Goal: Use online tool/utility: Use online tool/utility

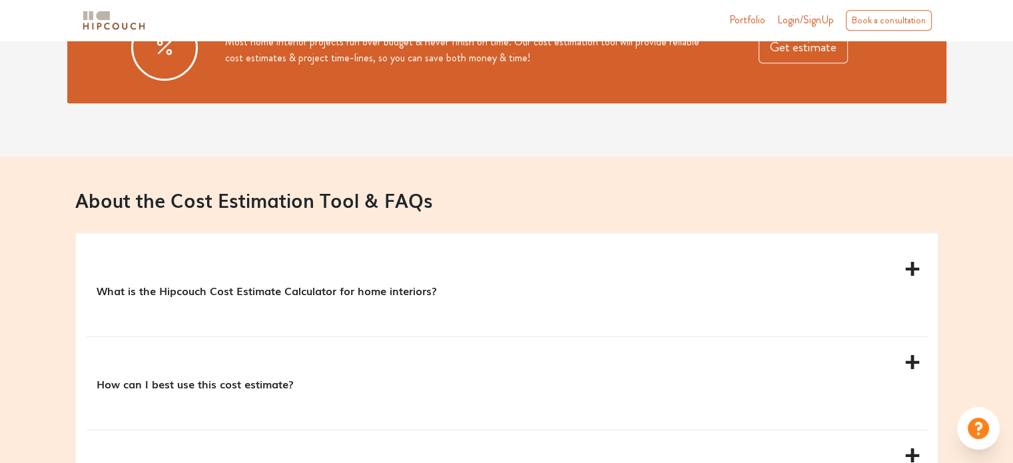
scroll to position [1132, 0]
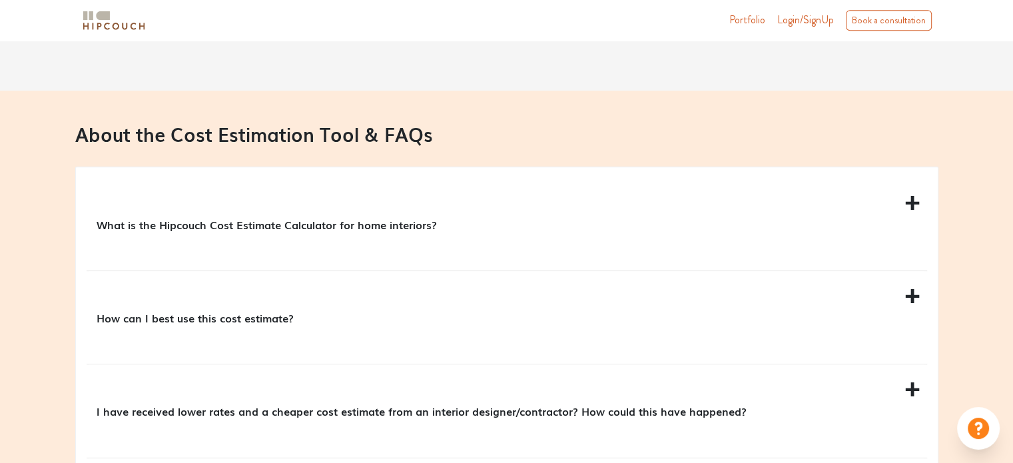
click at [353, 228] on p "What is the Hipcouch Cost Estimate Calculator for home interiors?" at bounding box center [504, 224] width 815 height 16
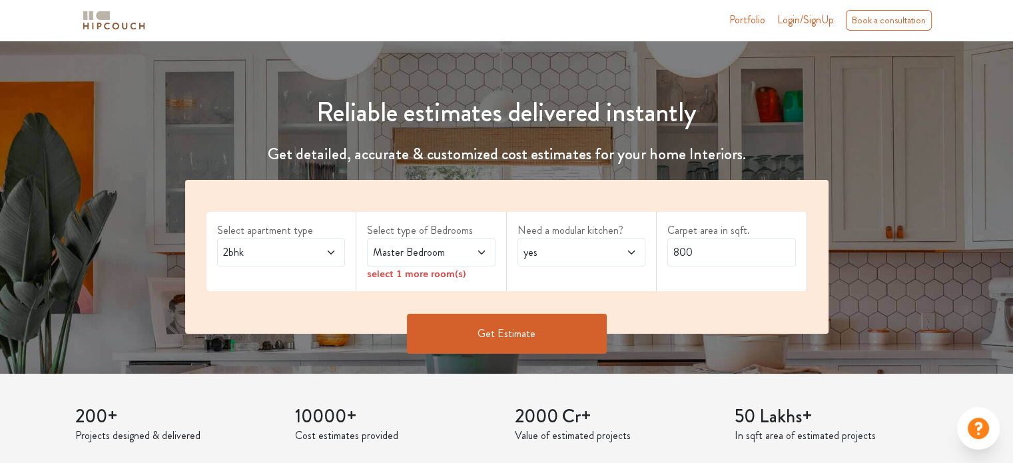
scroll to position [67, 0]
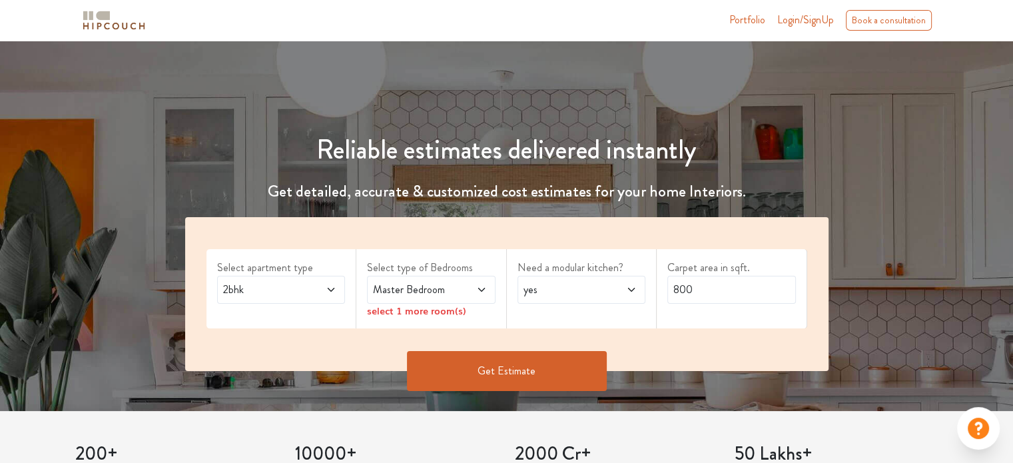
click at [326, 286] on icon at bounding box center [331, 289] width 11 height 11
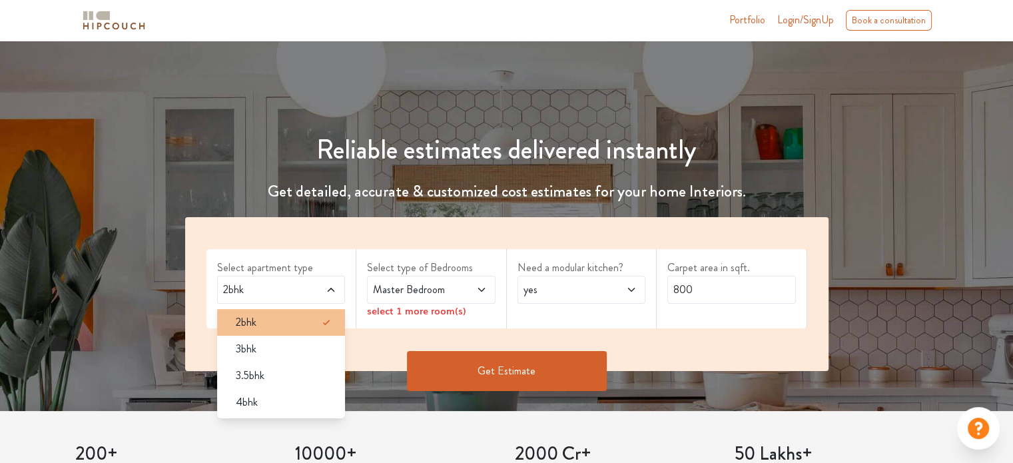
click at [285, 325] on div "2bhk" at bounding box center [285, 322] width 121 height 16
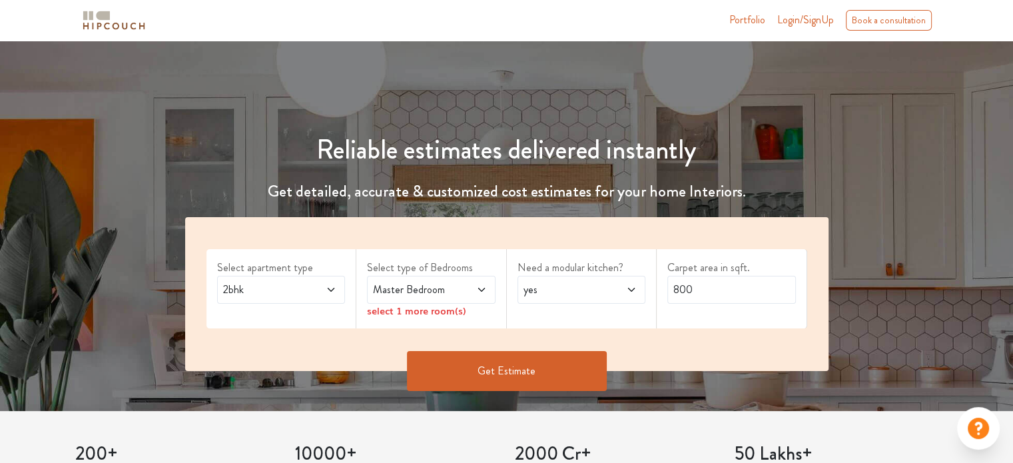
click at [472, 292] on span at bounding box center [472, 290] width 29 height 16
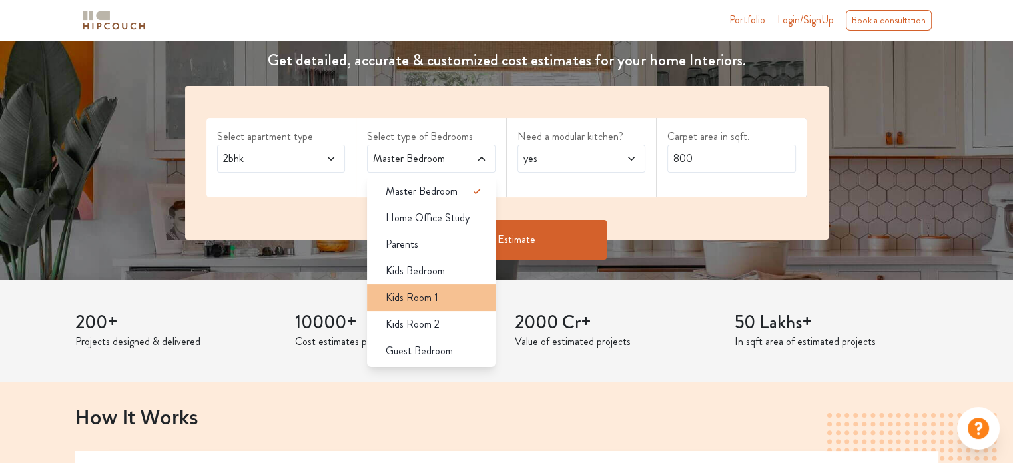
scroll to position [200, 0]
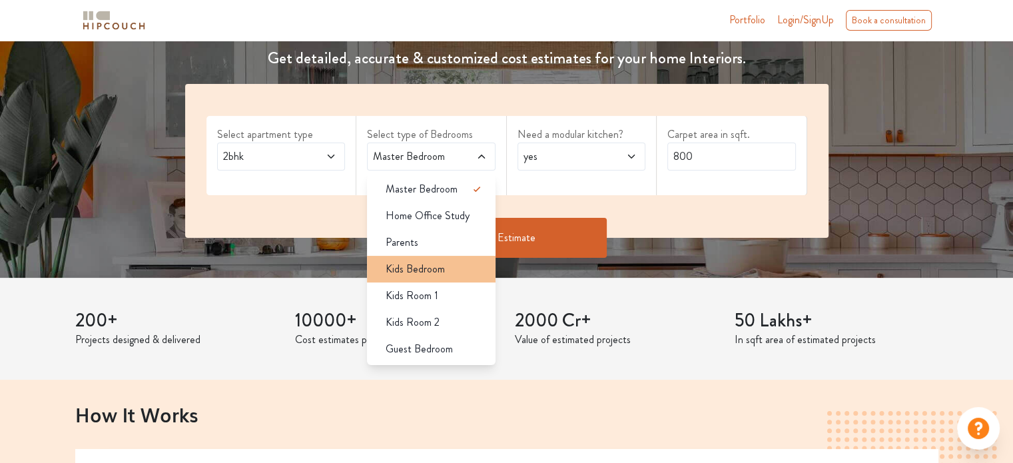
click at [434, 263] on span "Kids Bedroom" at bounding box center [415, 269] width 59 height 16
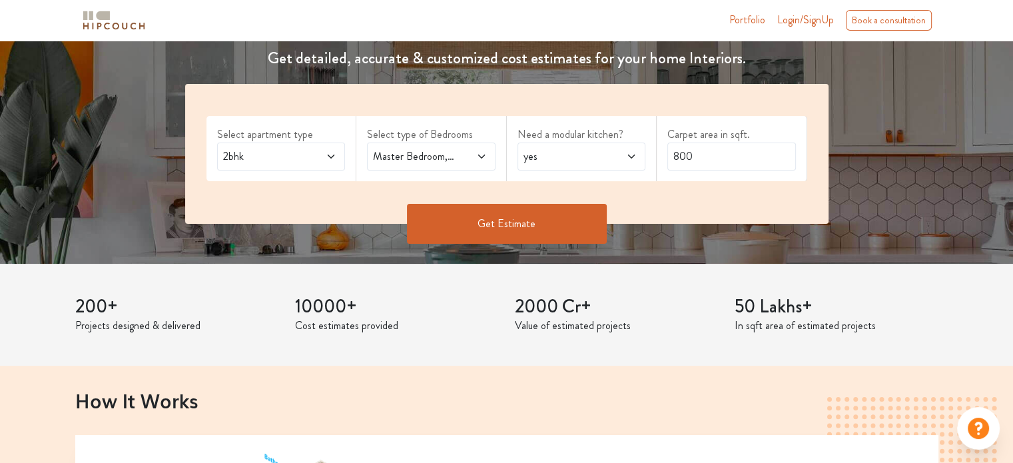
click at [575, 160] on span "yes" at bounding box center [564, 157] width 87 height 16
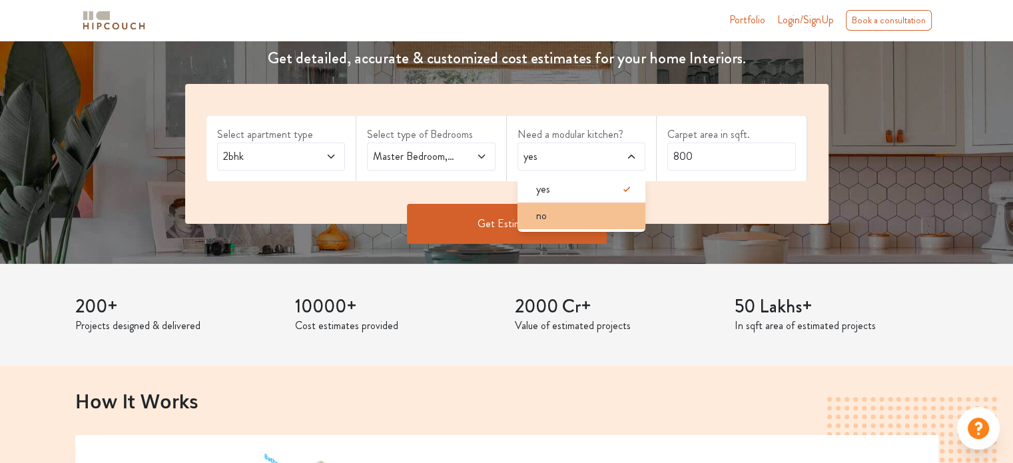
click at [562, 218] on div "no" at bounding box center [586, 216] width 121 height 16
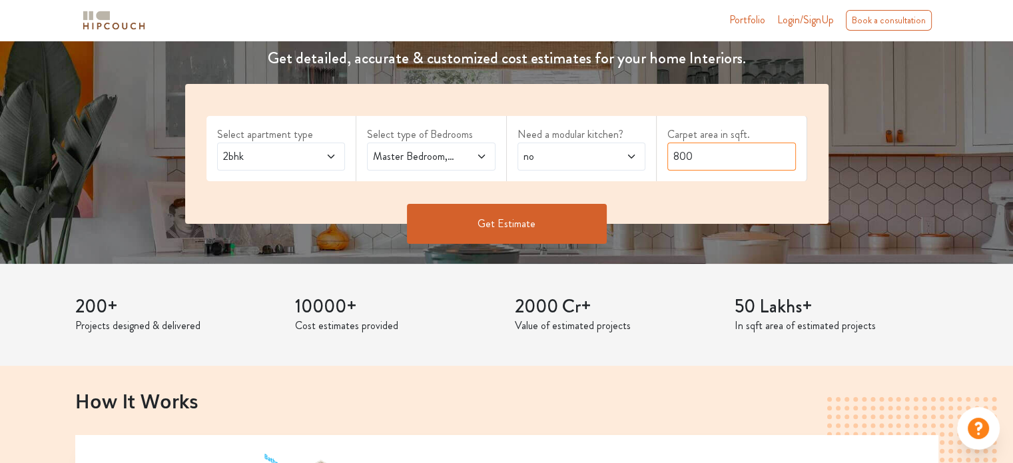
drag, startPoint x: 701, startPoint y: 158, endPoint x: 661, endPoint y: 157, distance: 40.0
click at [661, 157] on div "Carpet area in sqft. 800" at bounding box center [732, 148] width 151 height 65
type input "132"
click at [550, 228] on button "Get Estimate" at bounding box center [507, 224] width 200 height 40
